Goal: Task Accomplishment & Management: Use online tool/utility

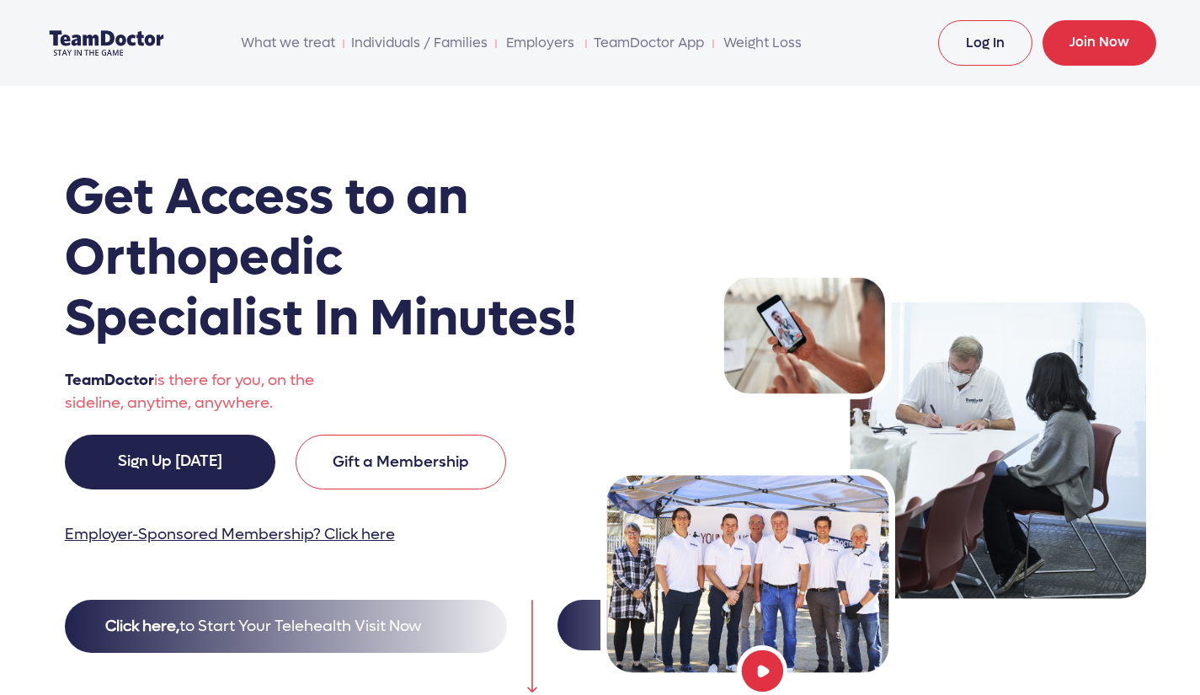
click at [985, 45] on link "Log In" at bounding box center [985, 42] width 94 height 45
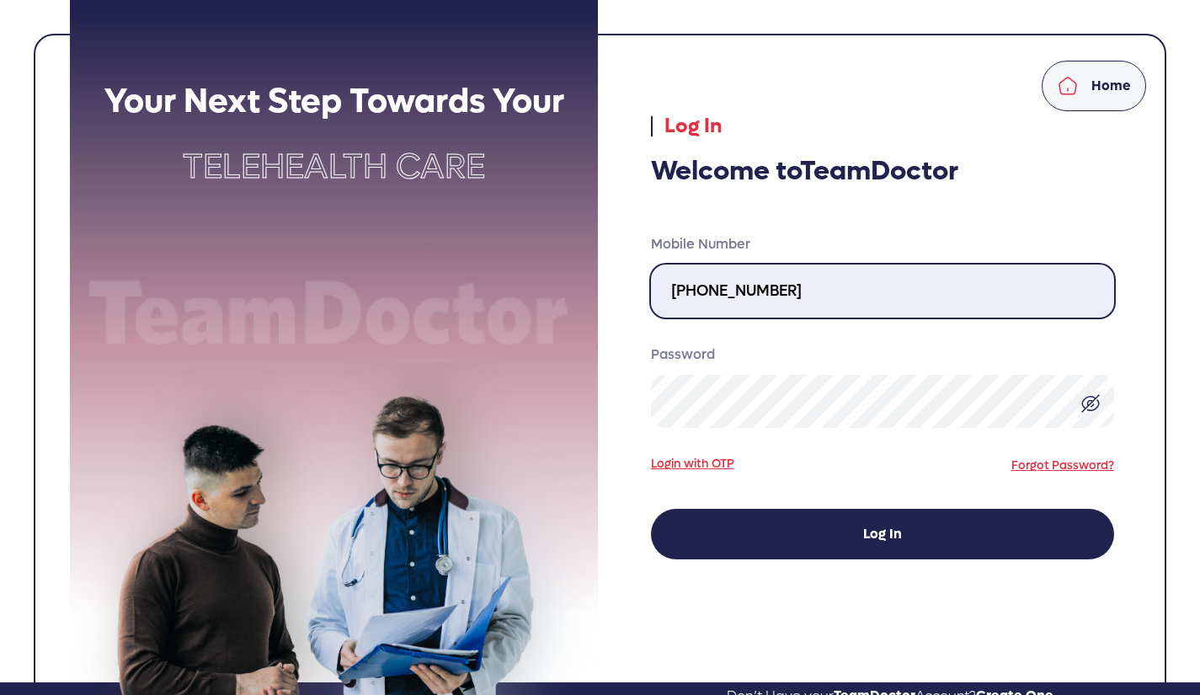
click at [794, 298] on input "424-389-4629" at bounding box center [882, 291] width 463 height 53
type input "310-717-3000"
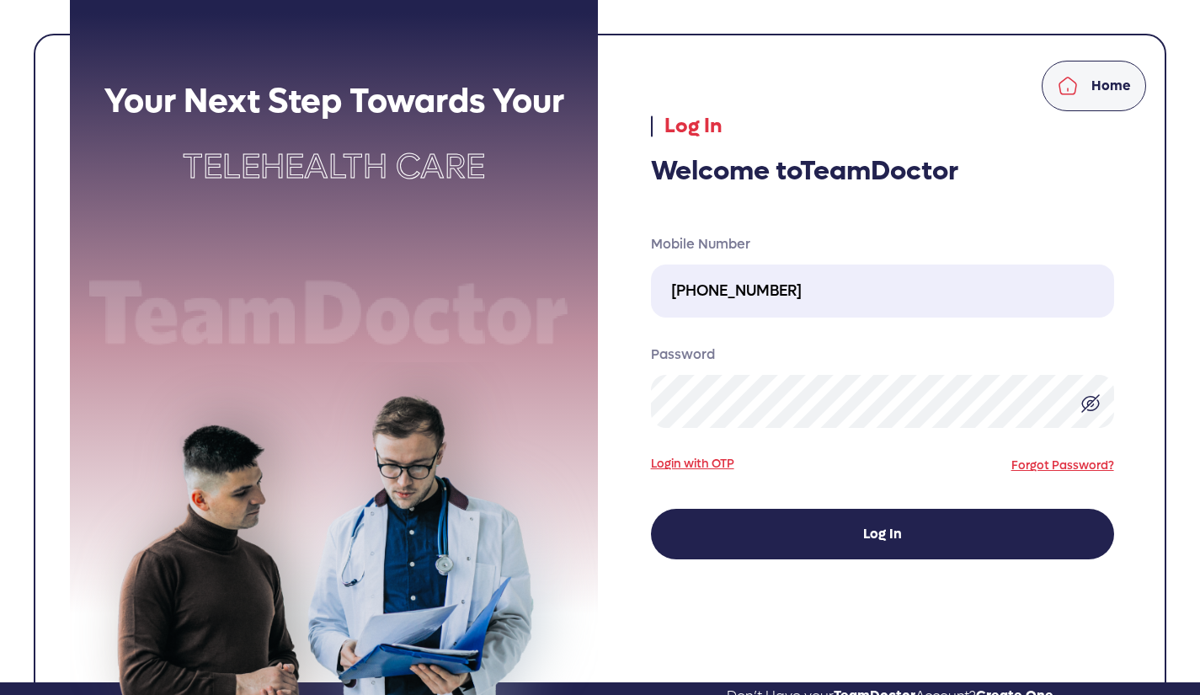
click at [1083, 402] on img at bounding box center [1091, 403] width 20 height 20
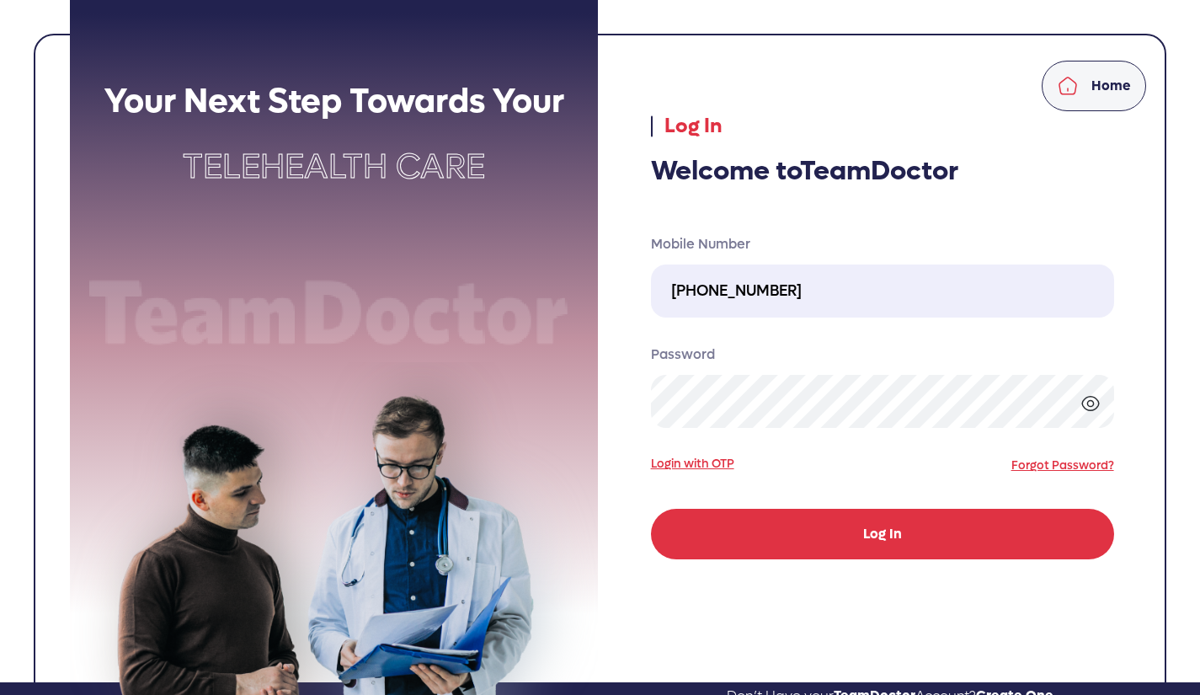
click at [1019, 537] on button "Log In" at bounding box center [882, 534] width 463 height 51
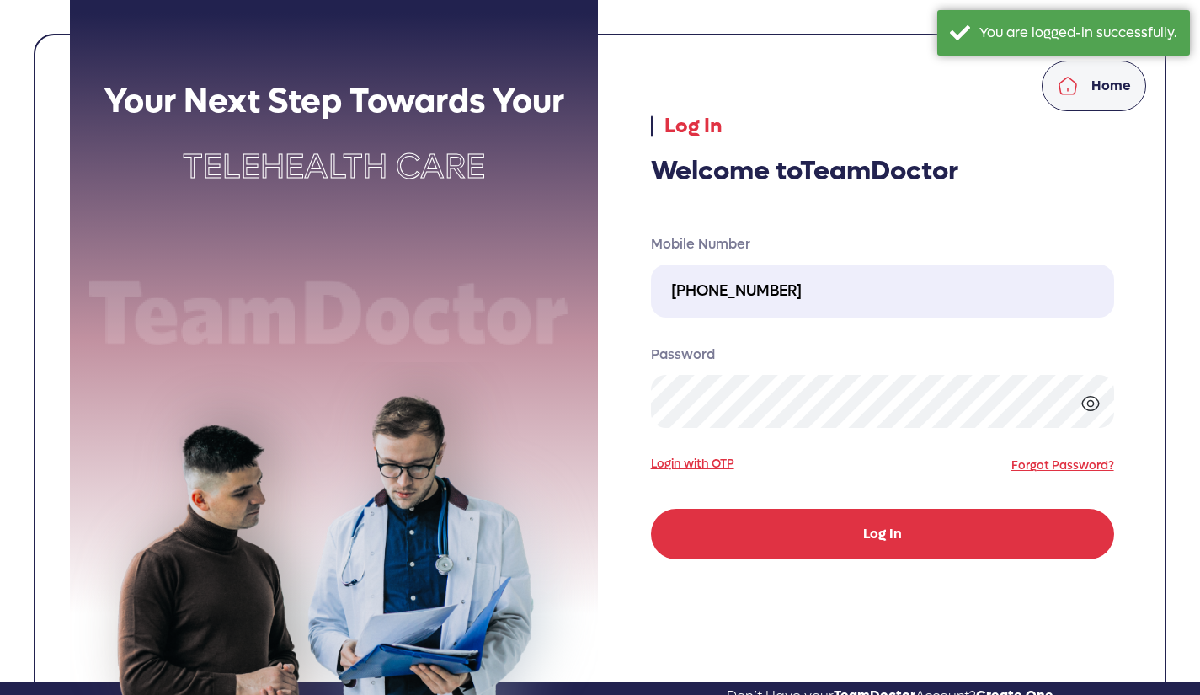
select select "pending"
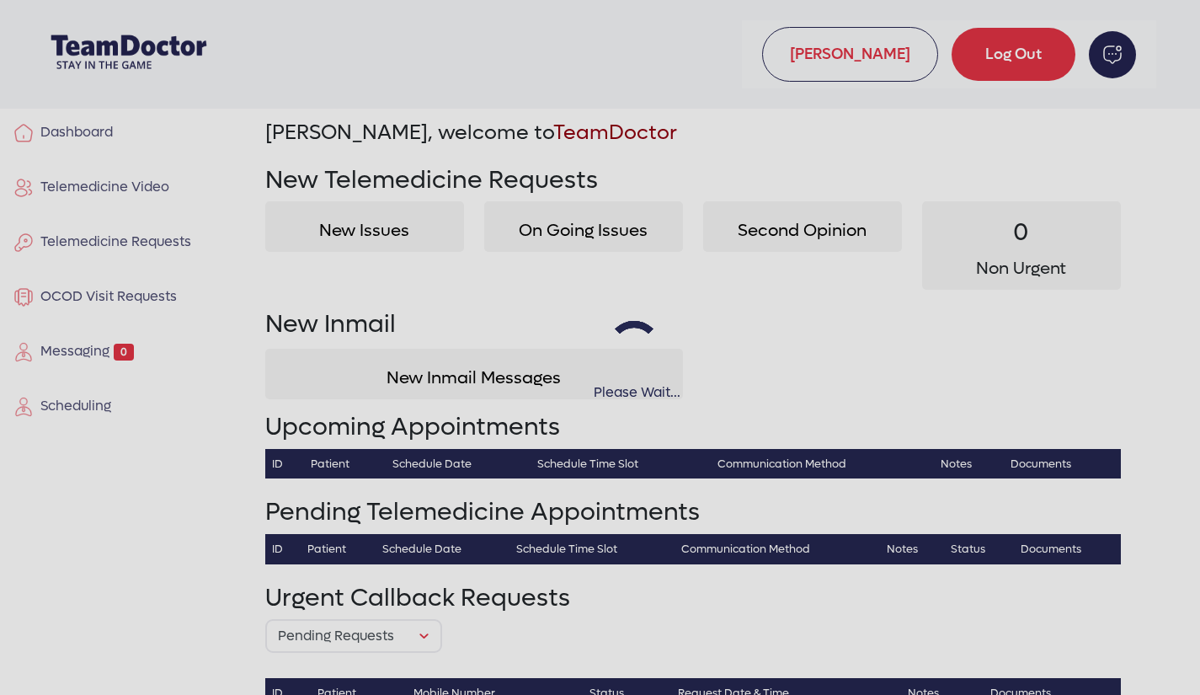
select select "pending"
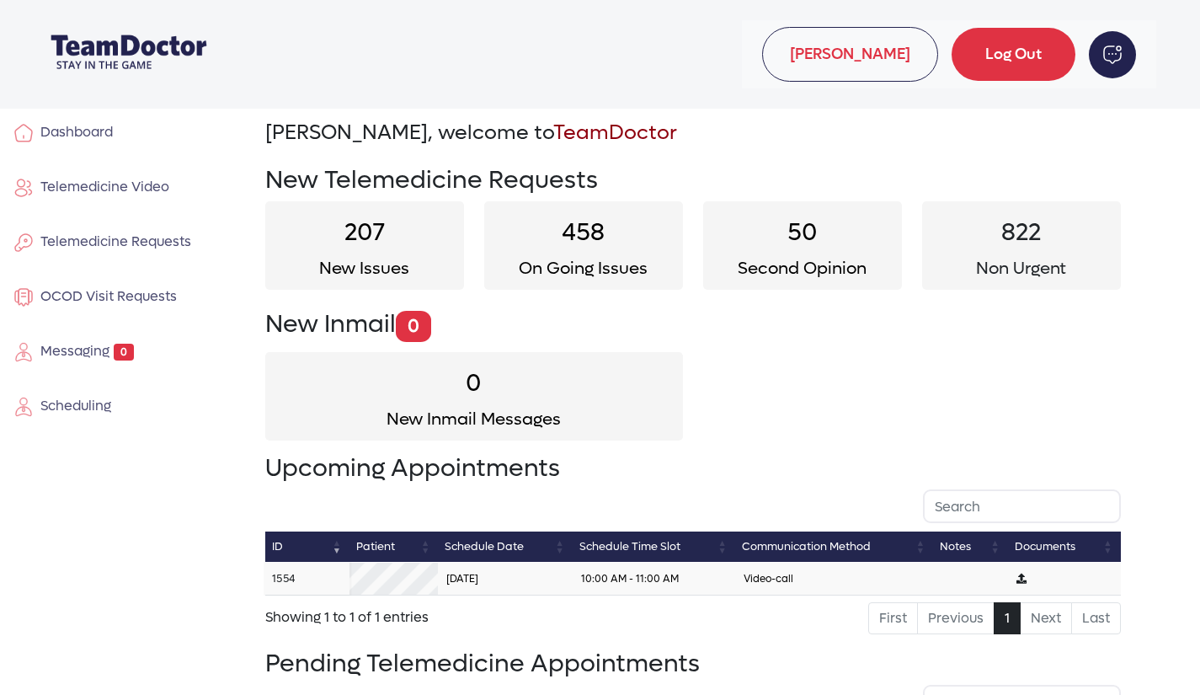
click at [283, 572] on link "1554" at bounding box center [283, 578] width 23 height 14
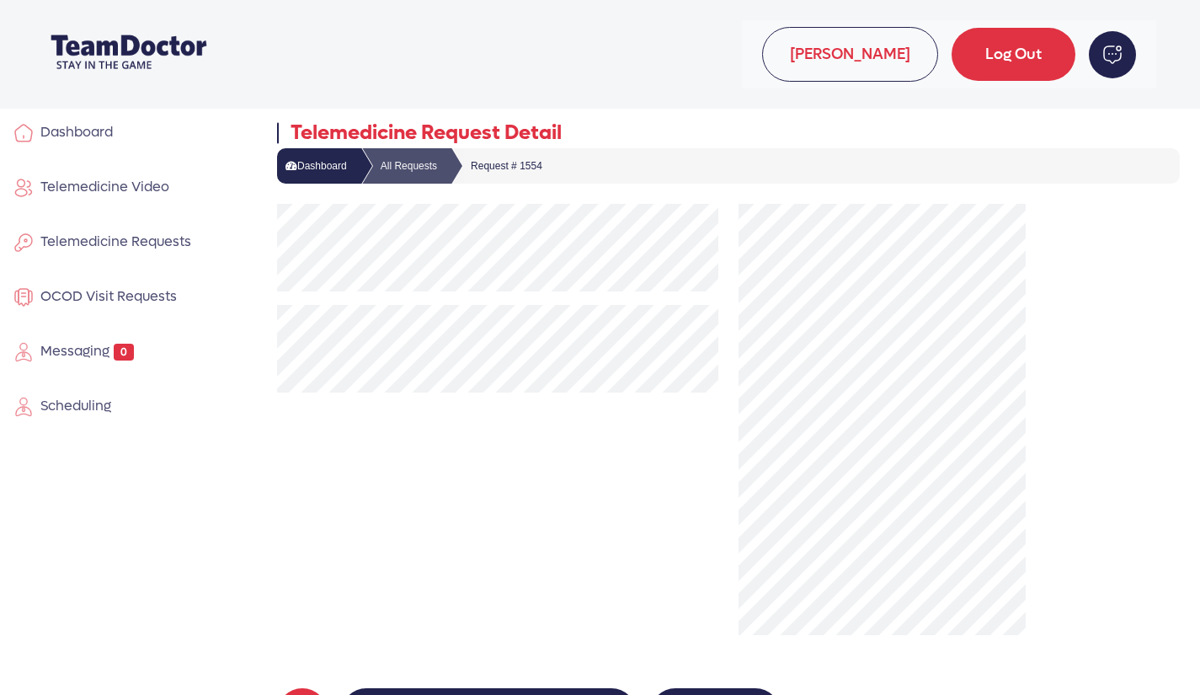
click at [532, 481] on div at bounding box center [498, 419] width 462 height 431
click at [100, 184] on span "Telemedicine Video" at bounding box center [102, 187] width 136 height 18
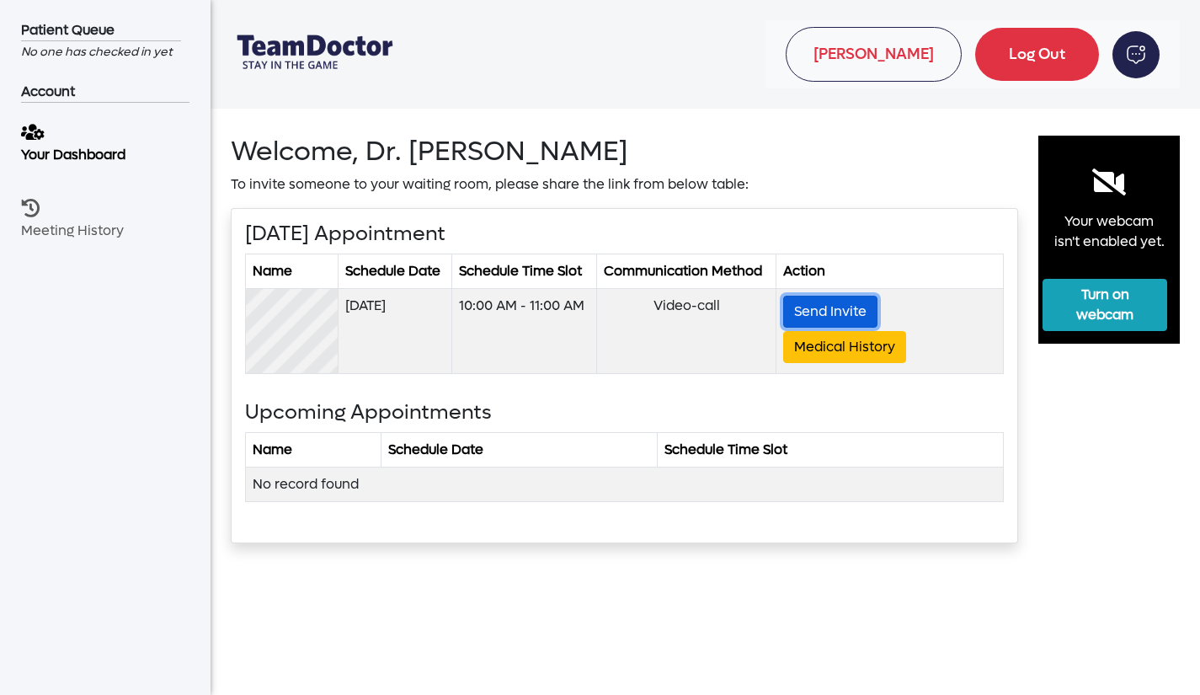
click at [824, 304] on button "Send Invite" at bounding box center [830, 312] width 94 height 32
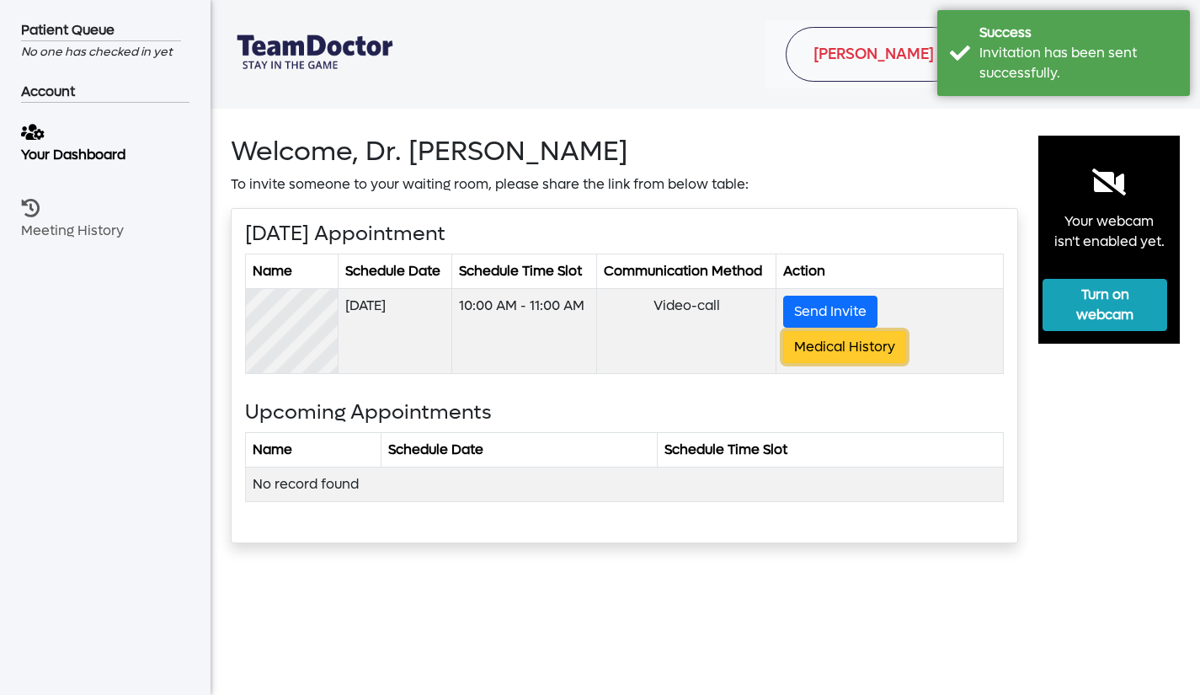
click at [820, 345] on button "Medical History" at bounding box center [844, 347] width 123 height 32
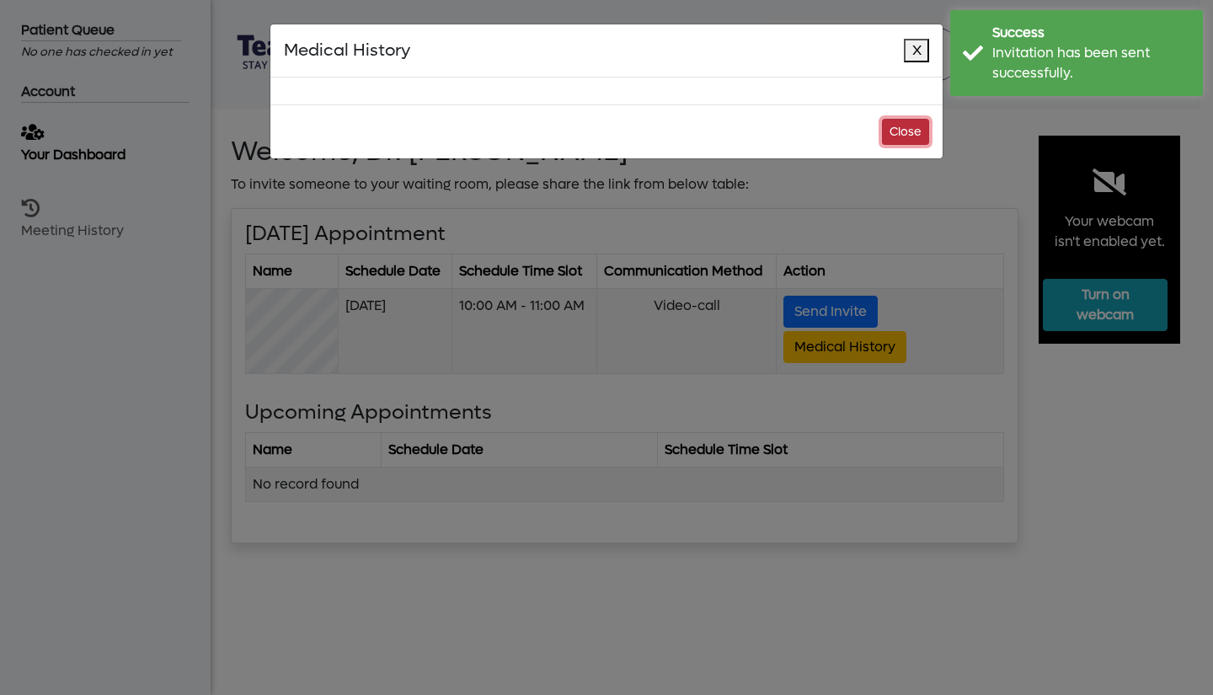
click at [903, 127] on button "Close" at bounding box center [905, 132] width 47 height 26
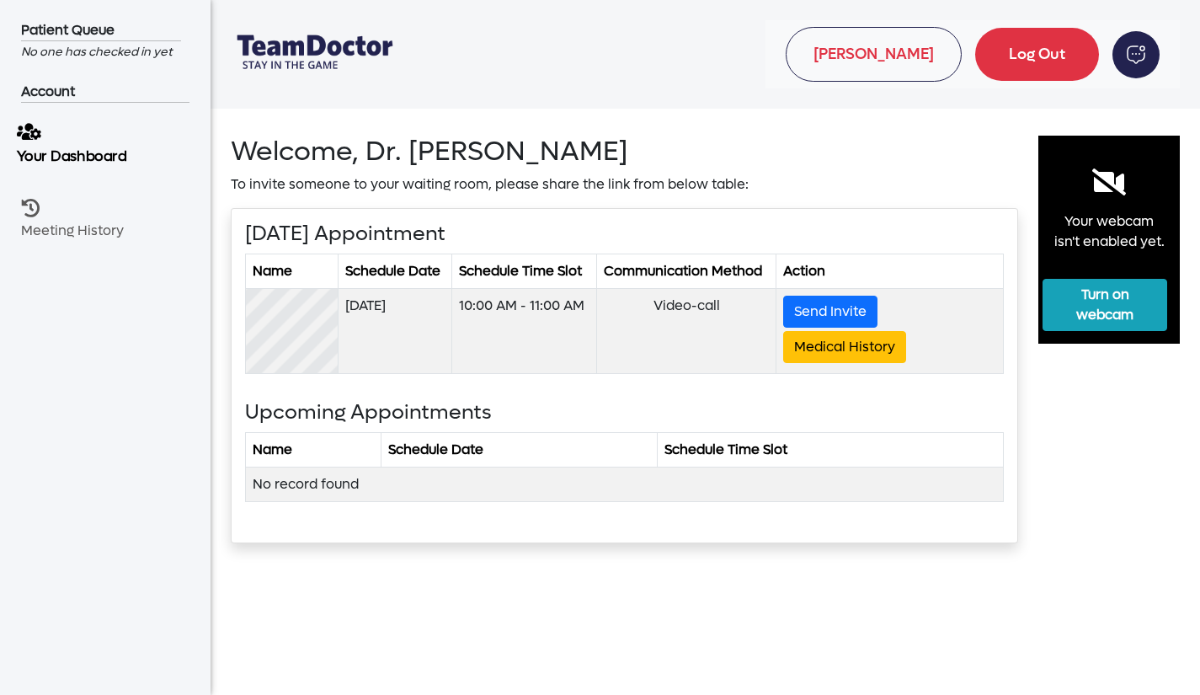
click at [120, 150] on p "Your Dashboard" at bounding box center [98, 156] width 163 height 21
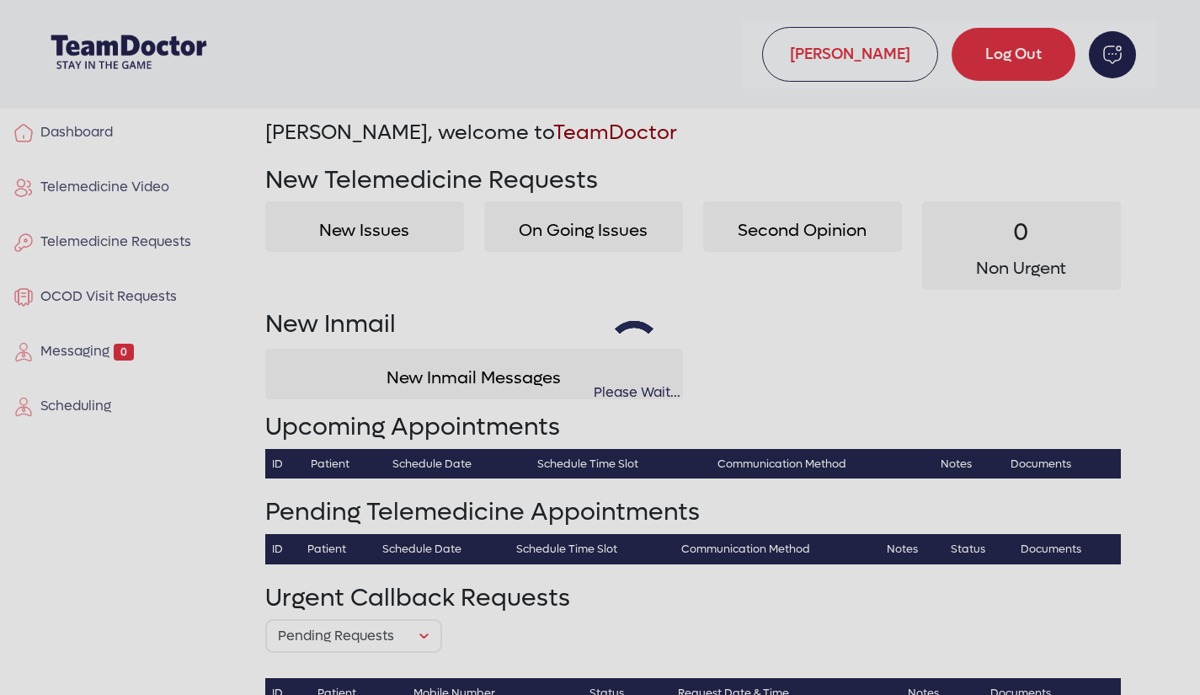
select select "pending"
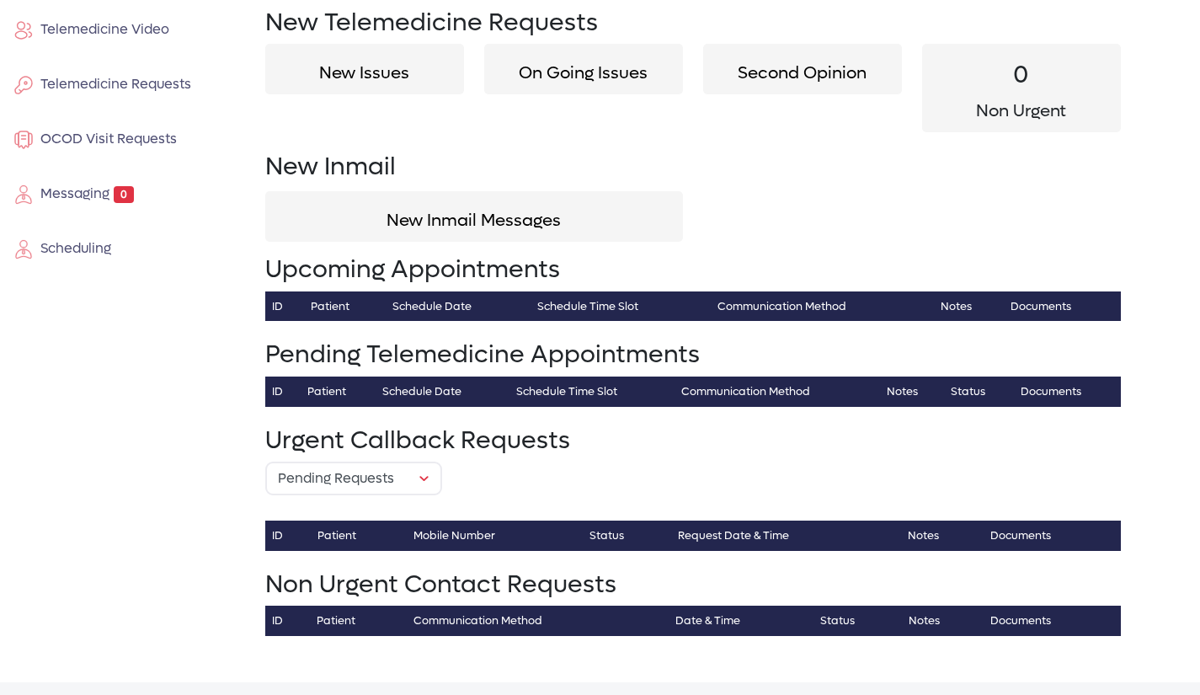
scroll to position [165, 0]
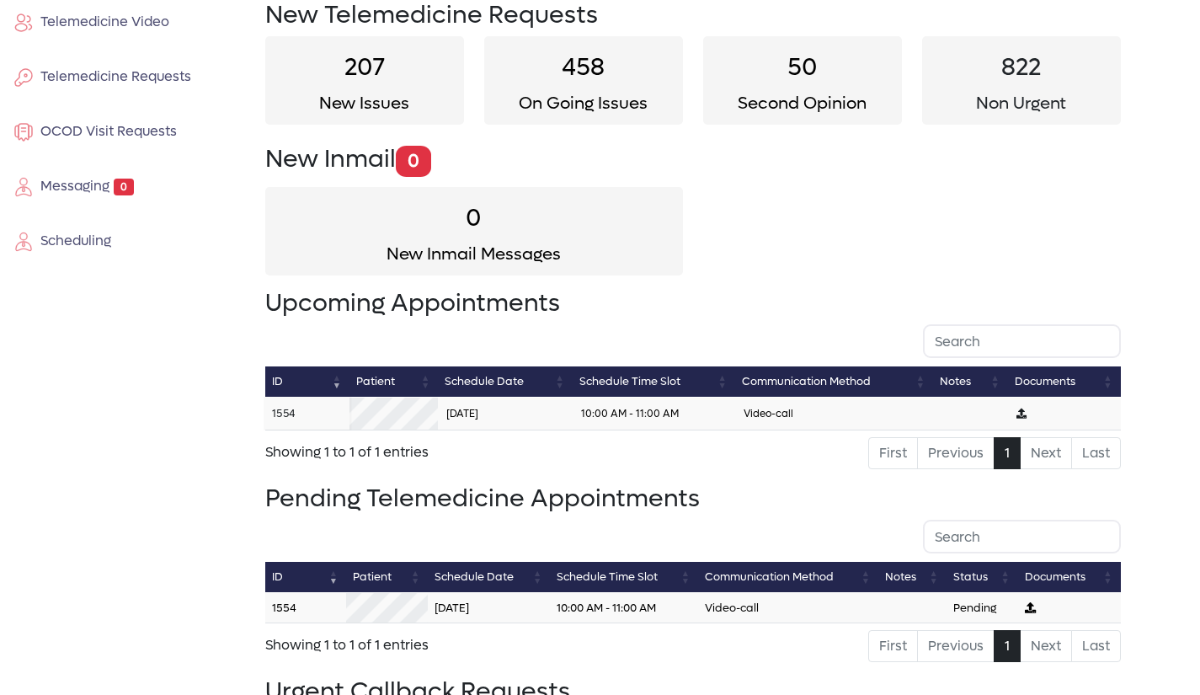
click at [283, 407] on link "1554" at bounding box center [283, 413] width 23 height 14
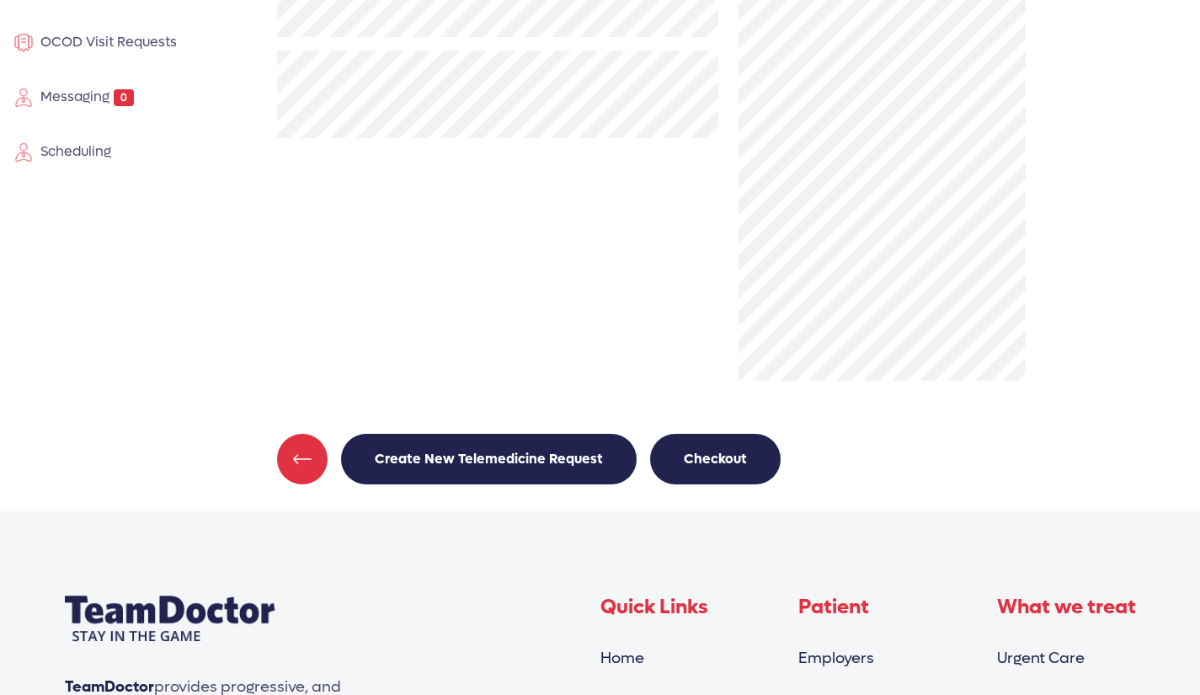
scroll to position [255, 0]
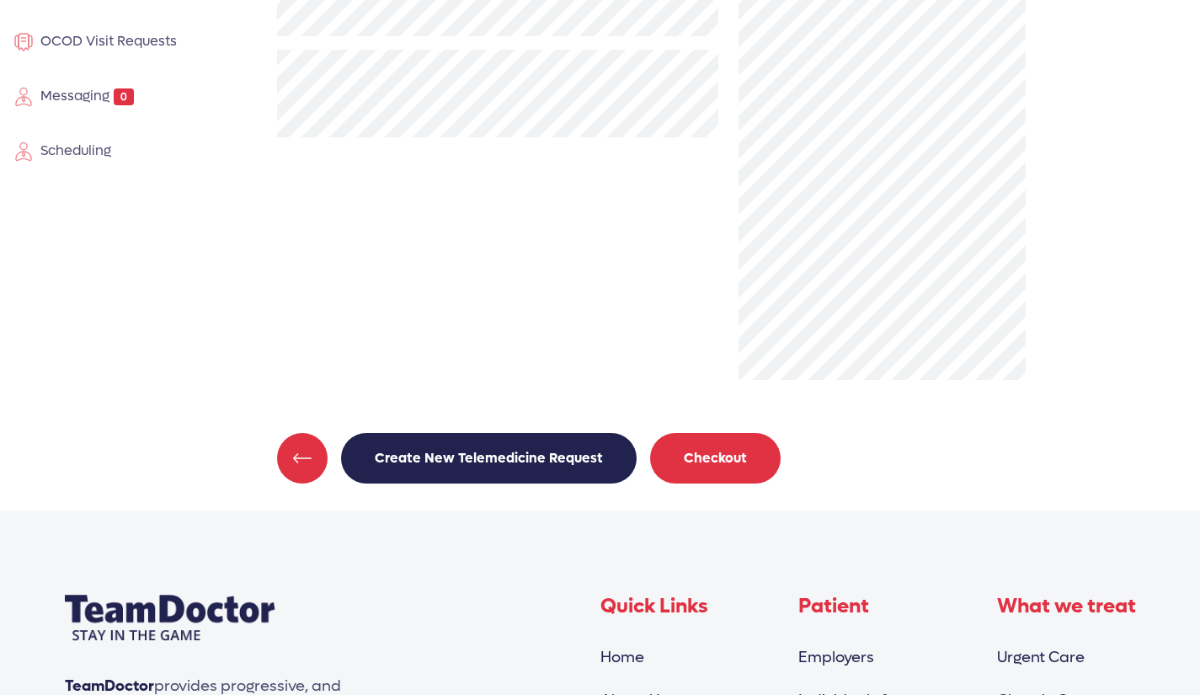
click at [710, 452] on button "Checkout" at bounding box center [715, 458] width 131 height 51
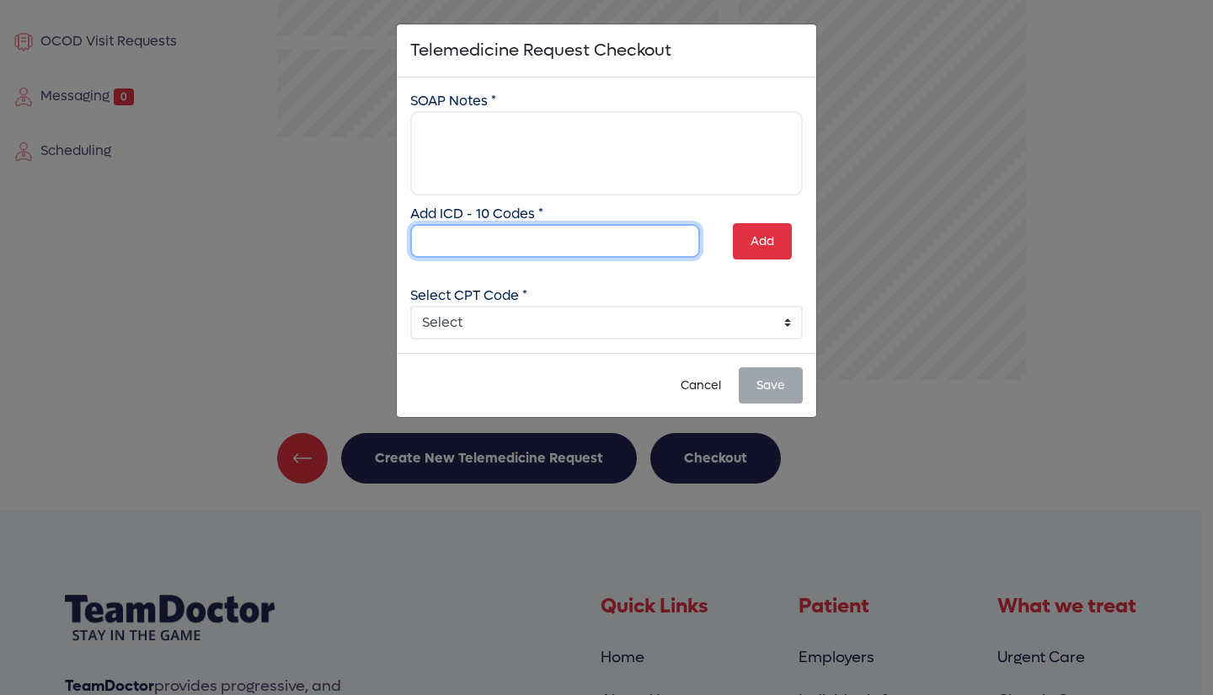
click at [555, 241] on input "text" at bounding box center [555, 241] width 290 height 34
type input "m43.06"
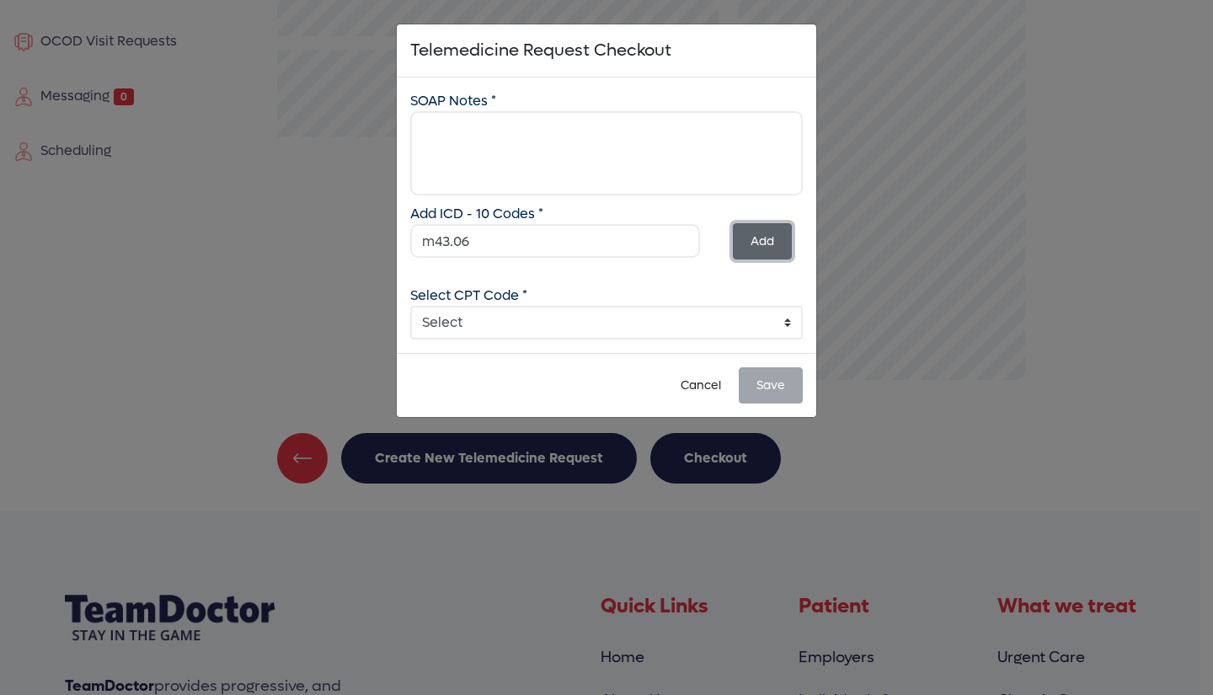
click at [763, 248] on button "Add" at bounding box center [762, 241] width 59 height 36
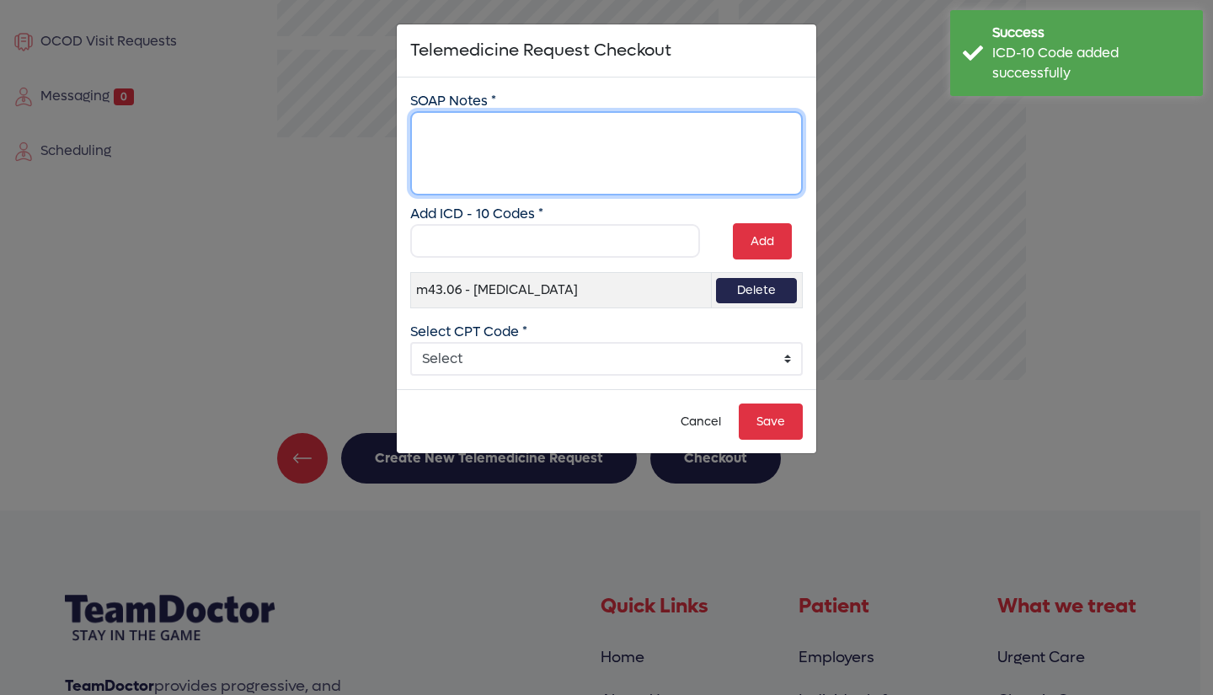
click at [517, 134] on textarea at bounding box center [606, 153] width 393 height 84
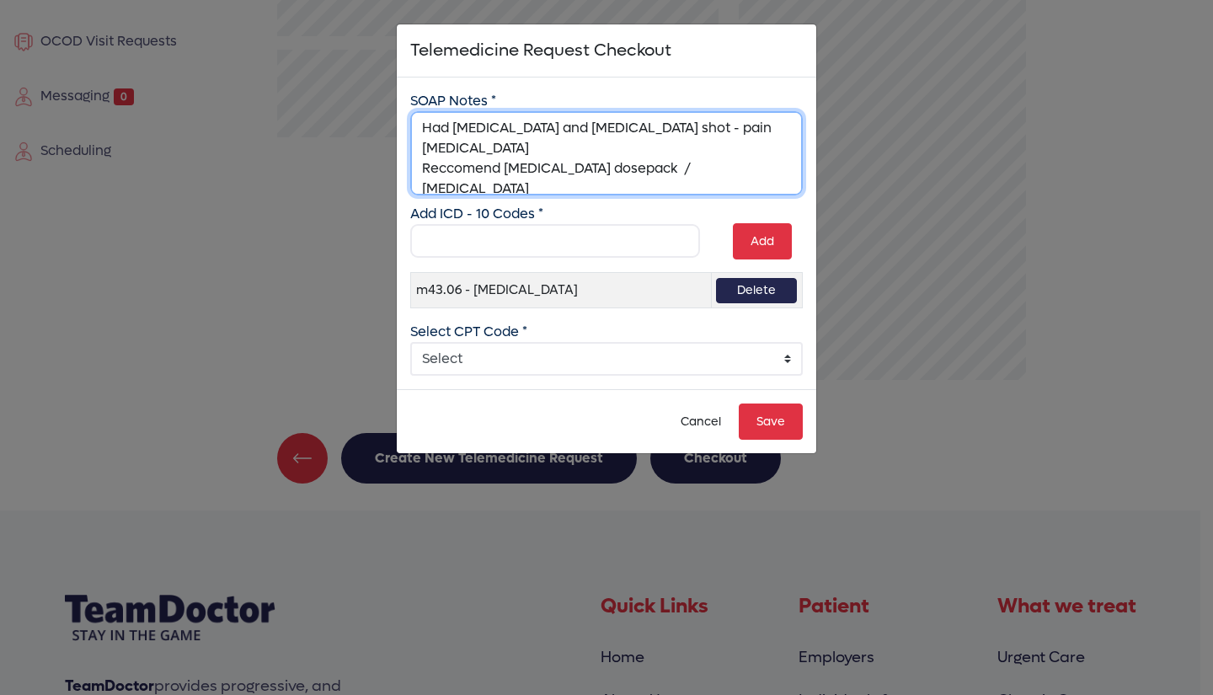
click at [468, 150] on textarea "Had [MEDICAL_DATA] and [MEDICAL_DATA] shot - pain [MEDICAL_DATA] Reccomend [MED…" at bounding box center [606, 153] width 393 height 84
type textarea "Had [MEDICAL_DATA] and [MEDICAL_DATA] shot - pain [MEDICAL_DATA] Recommend [MED…"
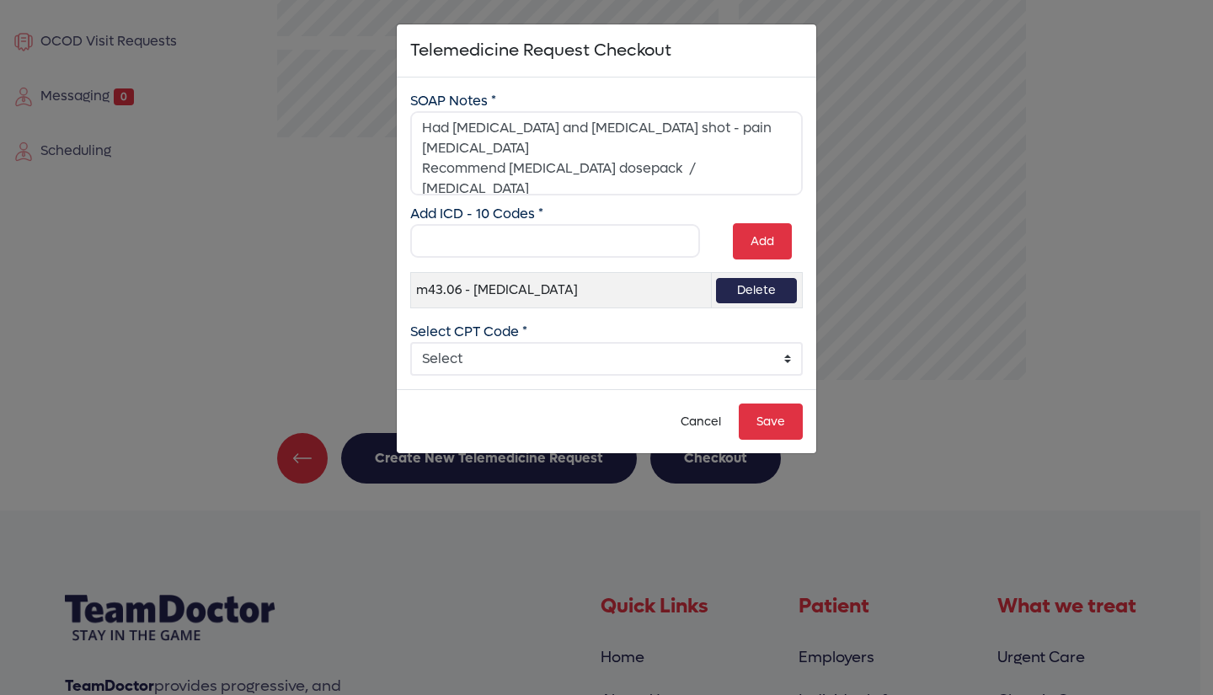
click at [789, 361] on select "Select 99241 - Online Digital E/M 5-10 min 99242 - Online Digital E/M 11-20 min…" at bounding box center [606, 359] width 393 height 34
select select "4: 4"
click at [410, 342] on select "Select 99241 - Online Digital E/M 5-10 min 99242 - Online Digital E/M 11-20 min…" at bounding box center [606, 359] width 393 height 34
click at [778, 424] on button "Save" at bounding box center [771, 422] width 64 height 36
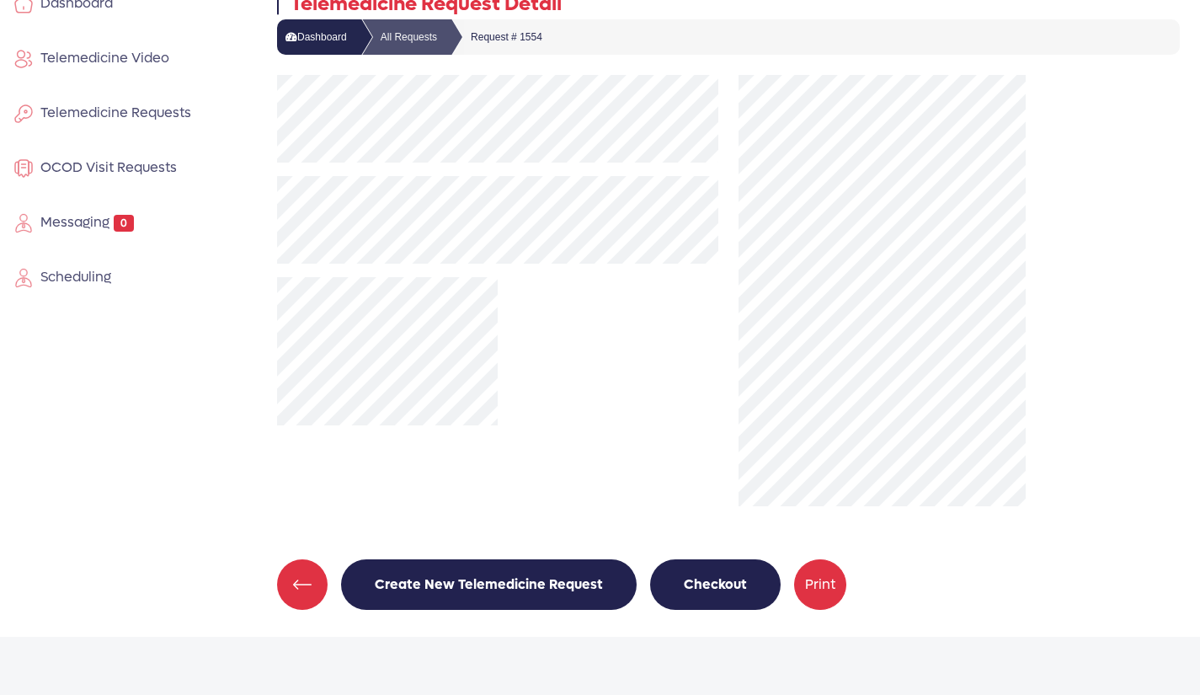
scroll to position [126, 0]
